Goal: Complete application form

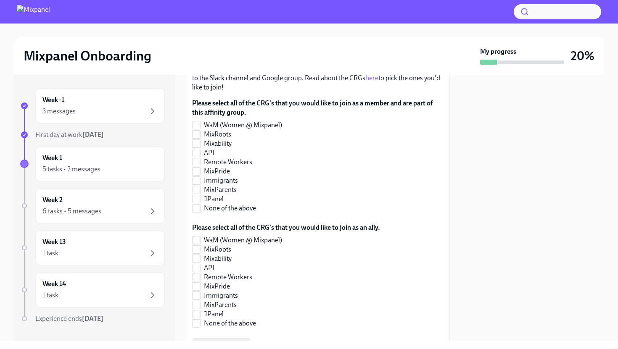
scroll to position [207, 0]
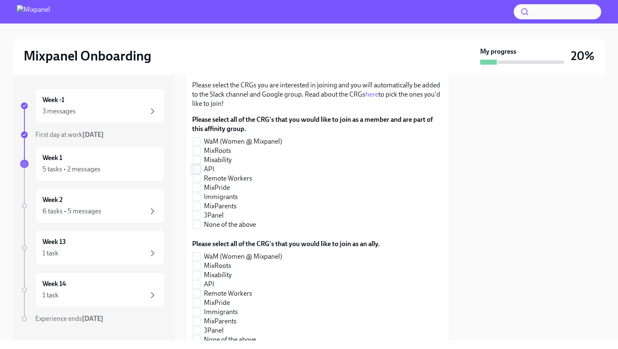
click at [213, 171] on span "API" at bounding box center [209, 169] width 11 height 9
click at [200, 171] on input "API" at bounding box center [197, 170] width 8 height 8
checkbox input "true"
click at [211, 144] on span "WaM (Women @ Mixpanel)" at bounding box center [243, 141] width 78 height 9
click at [200, 144] on input "WaM (Women @ Mixpanel)" at bounding box center [197, 142] width 8 height 8
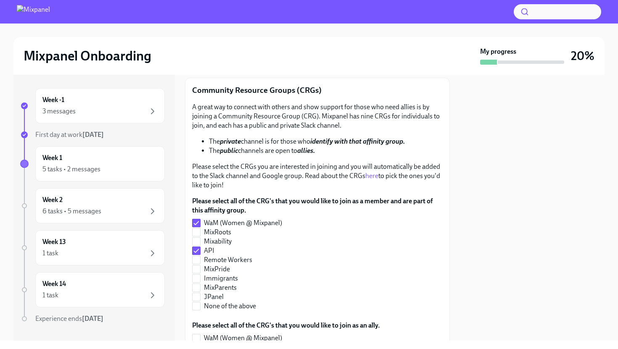
scroll to position [131, 0]
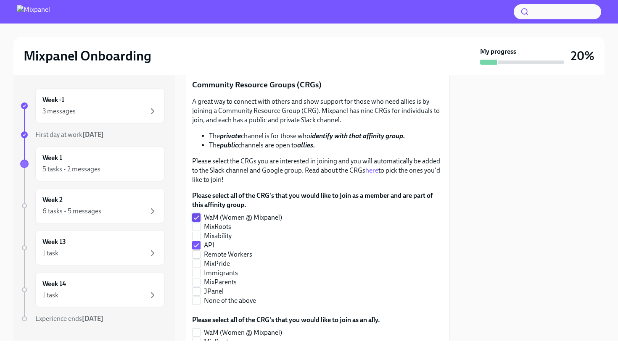
click at [194, 219] on input "WaM (Women @ Mixpanel)" at bounding box center [197, 218] width 8 height 8
checkbox input "false"
click at [195, 246] on input "API" at bounding box center [197, 246] width 8 height 8
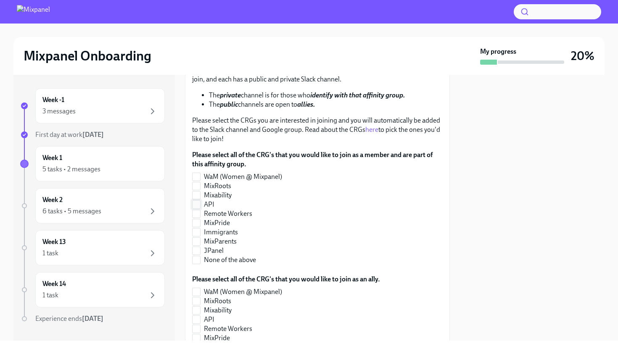
scroll to position [174, 0]
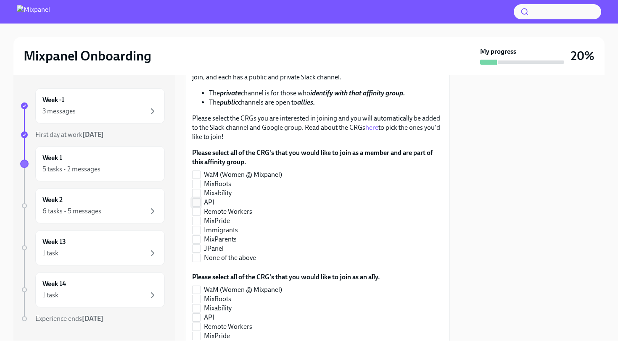
click at [200, 204] on label "API" at bounding box center [314, 202] width 244 height 9
click at [200, 204] on input "API" at bounding box center [197, 203] width 8 height 8
checkbox input "true"
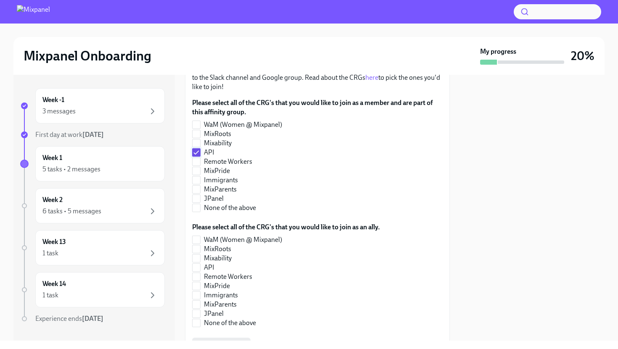
scroll to position [227, 0]
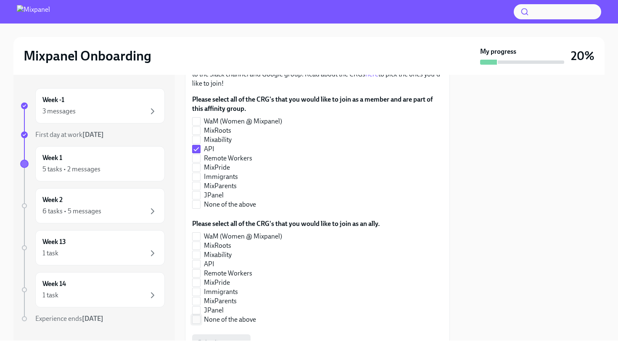
click at [195, 322] on input "None of the above" at bounding box center [197, 320] width 8 height 8
checkbox input "true"
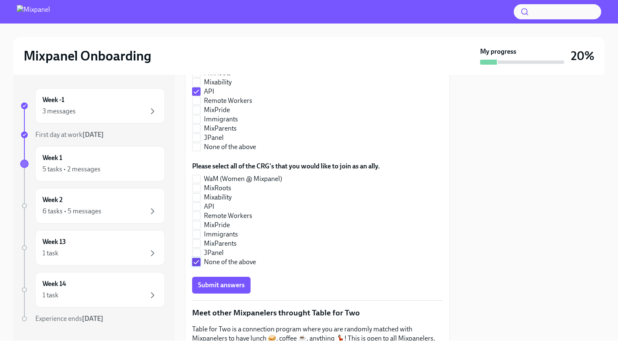
scroll to position [331, 0]
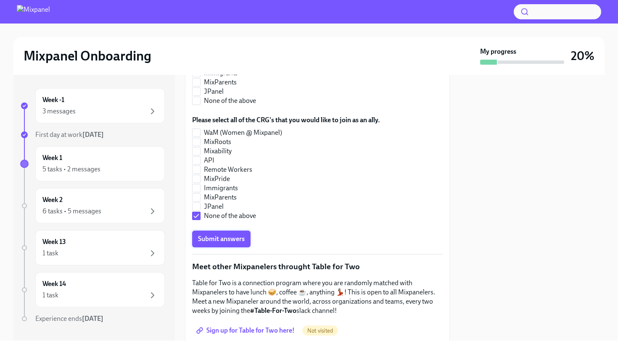
click at [229, 245] on button "Submit answers" at bounding box center [221, 239] width 58 height 17
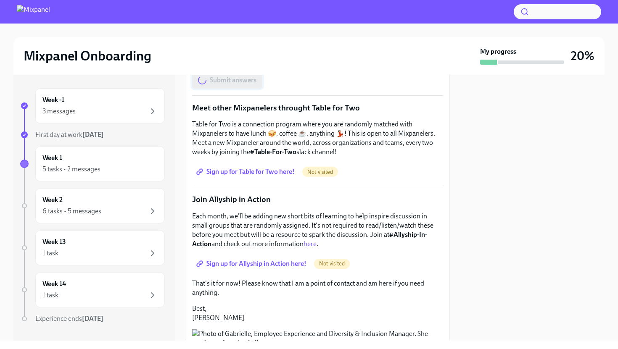
scroll to position [492, 0]
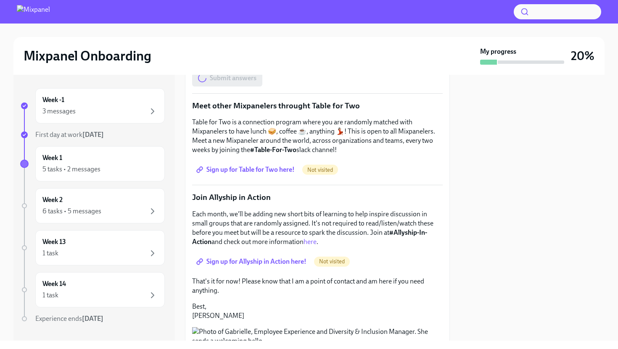
click at [256, 169] on span "Sign up for Table for Two here!" at bounding box center [246, 170] width 97 height 8
